Goal: Information Seeking & Learning: Learn about a topic

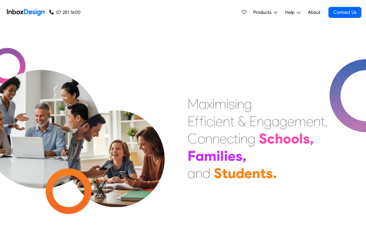
click at [314, 12] on link "About" at bounding box center [314, 13] width 16 height 12
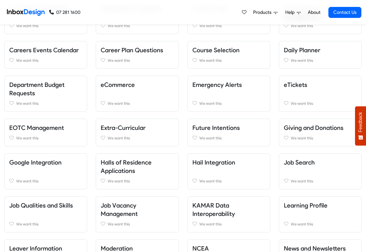
scroll to position [208, 0]
